Goal: Task Accomplishment & Management: Use online tool/utility

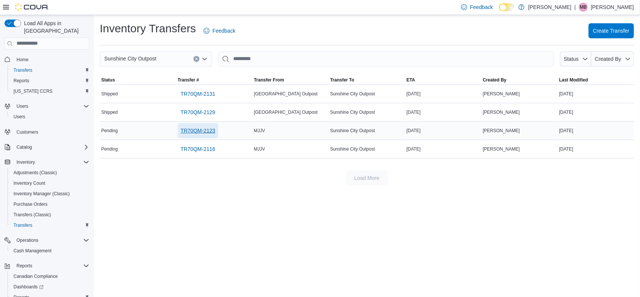
click at [198, 130] on span "TR70QM-2123" at bounding box center [198, 131] width 35 height 8
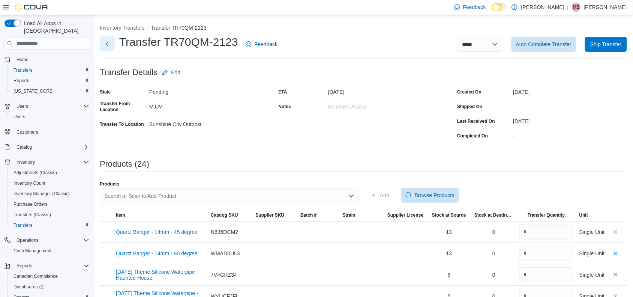
click at [105, 42] on button "Next" at bounding box center [107, 43] width 15 height 15
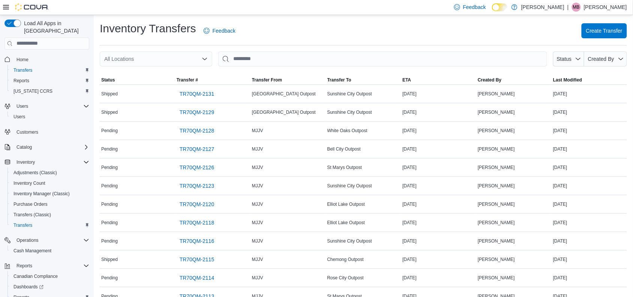
click at [205, 59] on icon "Open list of options" at bounding box center [205, 58] width 5 height 2
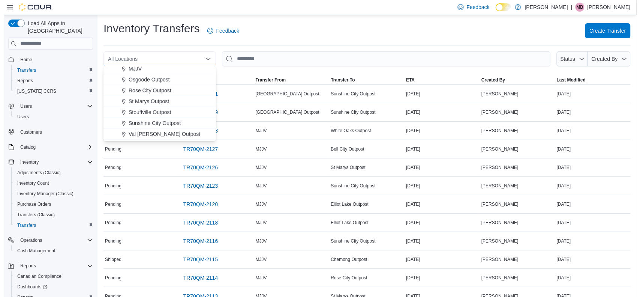
scroll to position [197, 0]
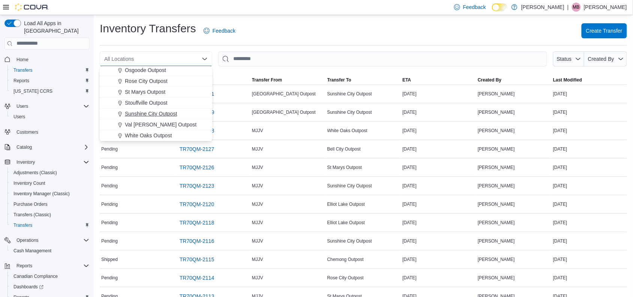
click at [157, 116] on span "Sunshine City Outpost" at bounding box center [151, 114] width 52 height 8
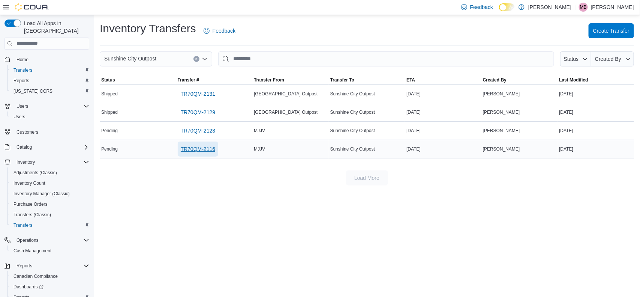
click at [196, 151] on span "TR70QM-2116" at bounding box center [198, 149] width 35 height 8
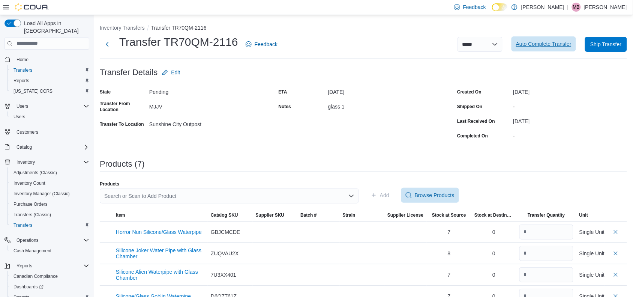
click at [546, 45] on span "Auto Complete Transfer" at bounding box center [544, 44] width 56 height 8
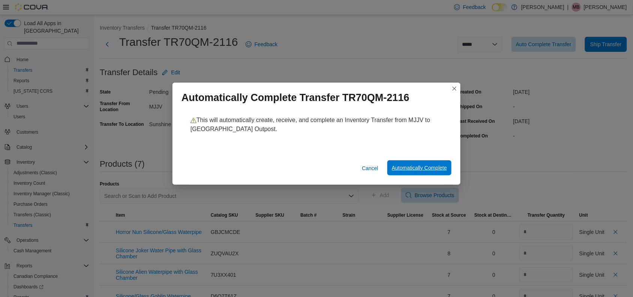
click at [429, 165] on span "Automatically Complete" at bounding box center [419, 168] width 55 height 8
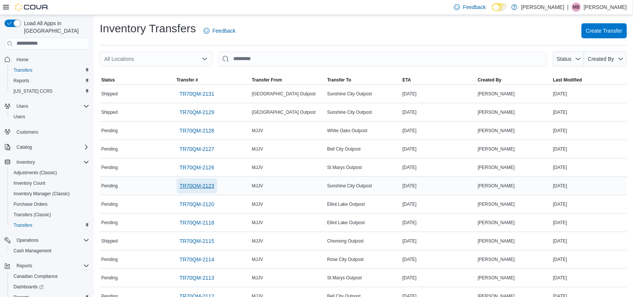
click at [205, 189] on span "TR70QM-2123" at bounding box center [197, 186] width 35 height 8
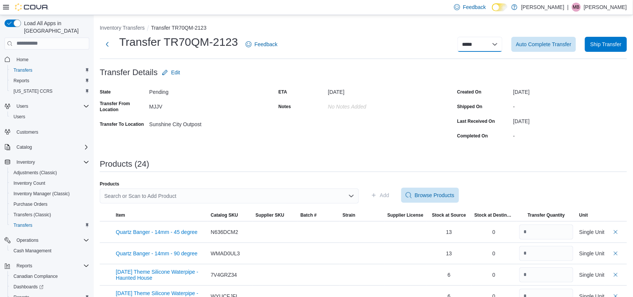
click at [501, 47] on select "**********" at bounding box center [480, 44] width 45 height 15
select select "**********"
click at [465, 37] on select "**********" at bounding box center [480, 44] width 45 height 15
select select
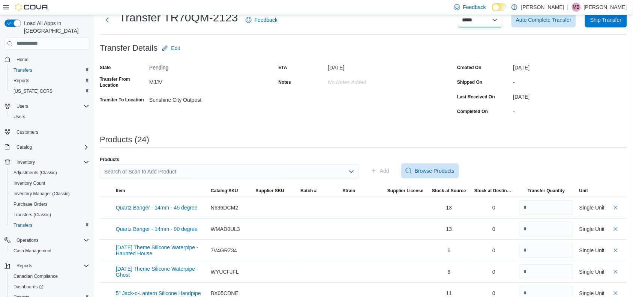
scroll to position [23, 0]
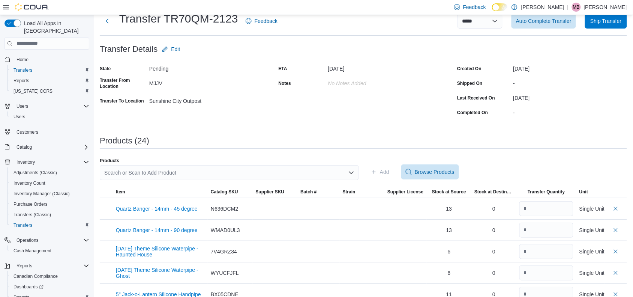
click at [181, 169] on div "Search or Scan to Add Product" at bounding box center [229, 172] width 259 height 15
click at [137, 171] on div "*******" at bounding box center [229, 172] width 259 height 15
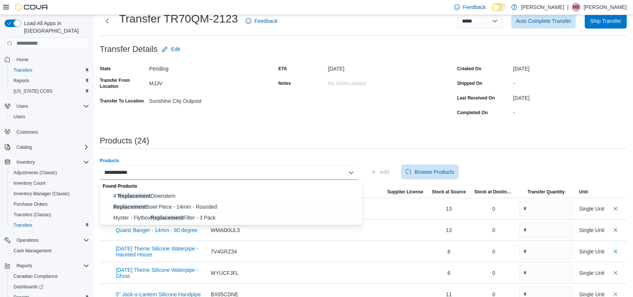
click at [137, 171] on div "**********" at bounding box center [229, 172] width 259 height 15
type input "*"
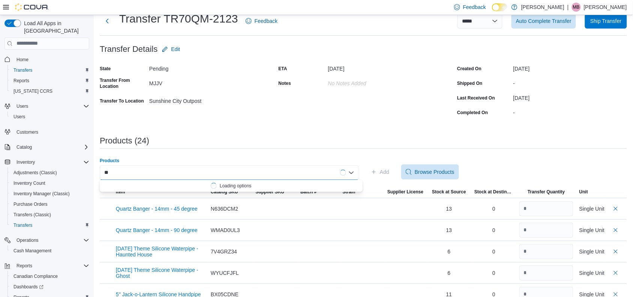
type input "*"
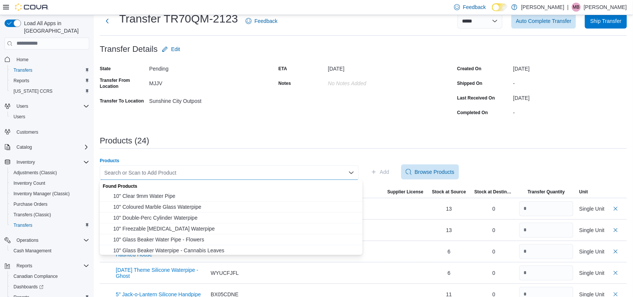
type input "*"
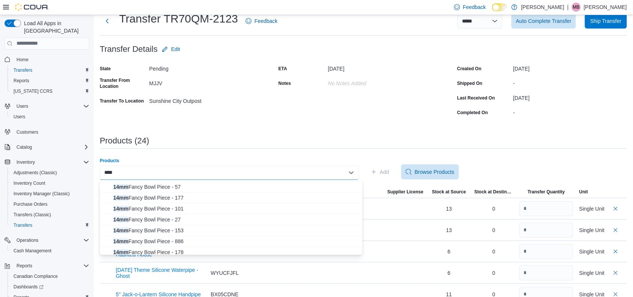
scroll to position [207, 0]
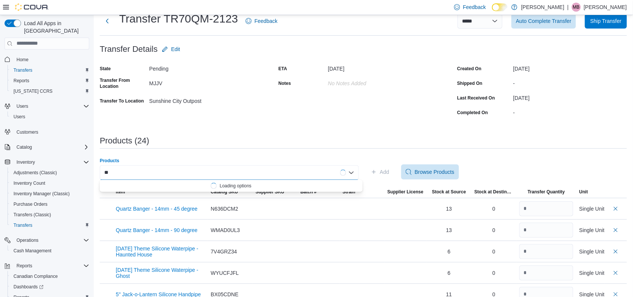
type input "*"
click at [514, 168] on div "Add Browse Products" at bounding box center [497, 171] width 259 height 15
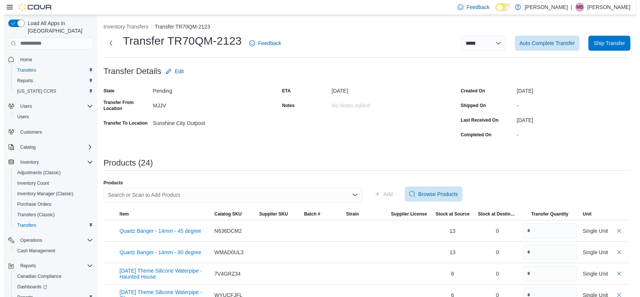
scroll to position [0, 0]
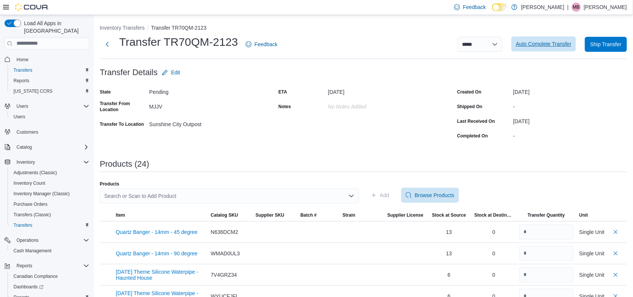
click at [545, 42] on span "Auto Complete Transfer" at bounding box center [544, 44] width 56 height 8
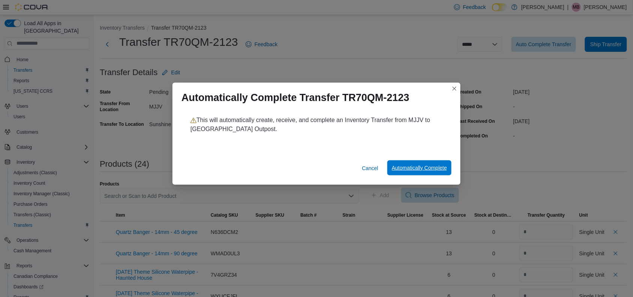
click at [428, 171] on span "Automatically Complete" at bounding box center [419, 167] width 55 height 15
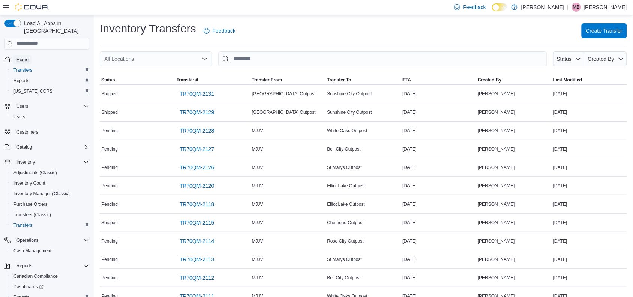
click at [22, 57] on span "Home" at bounding box center [23, 60] width 12 height 6
